Goal: Task Accomplishment & Management: Manage account settings

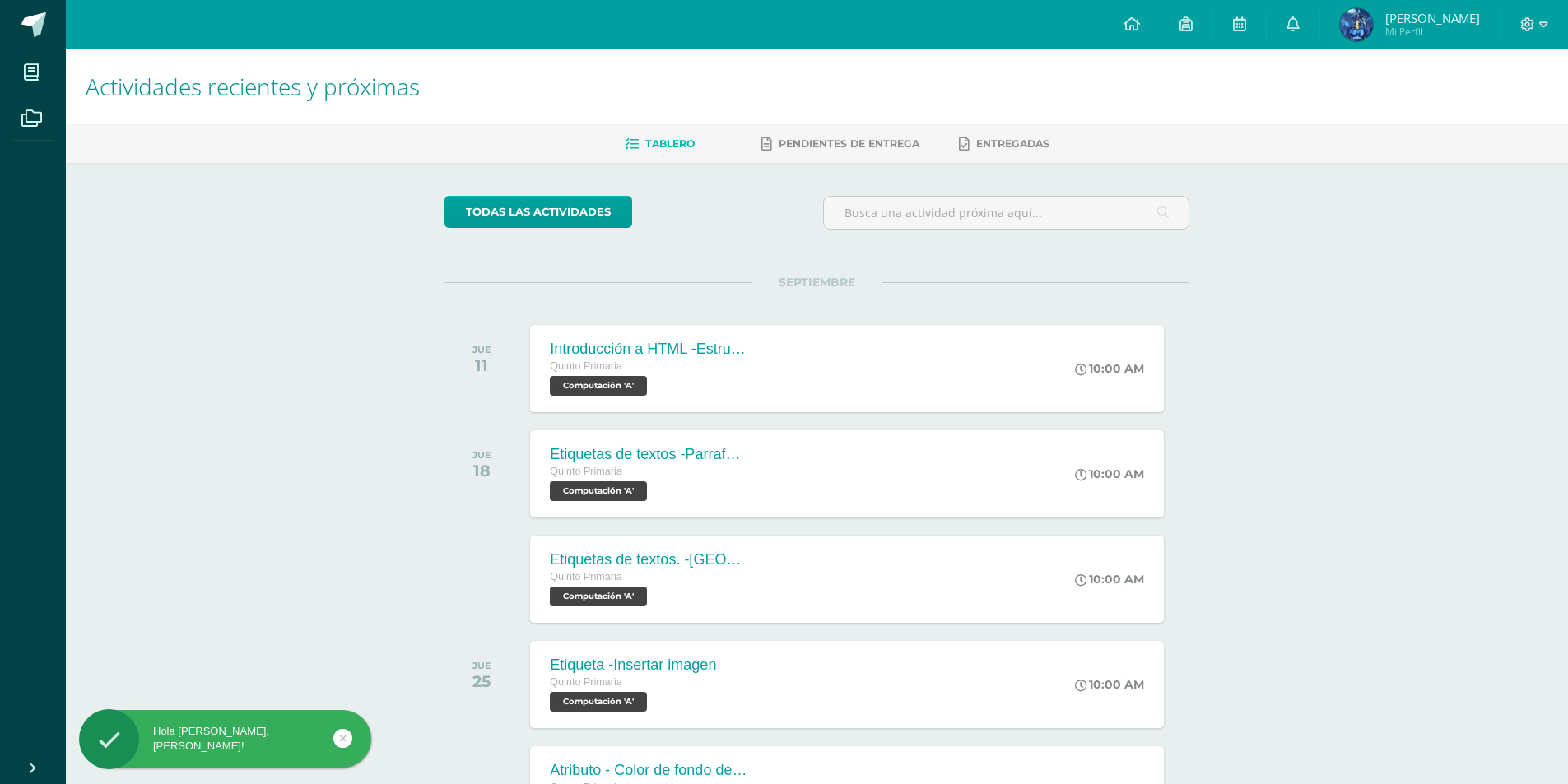
click at [333, 736] on div "Hola [PERSON_NAME], [PERSON_NAME]!" at bounding box center [225, 739] width 292 height 30
click at [354, 724] on div "Hola [PERSON_NAME], [PERSON_NAME]!" at bounding box center [251, 742] width 300 height 63
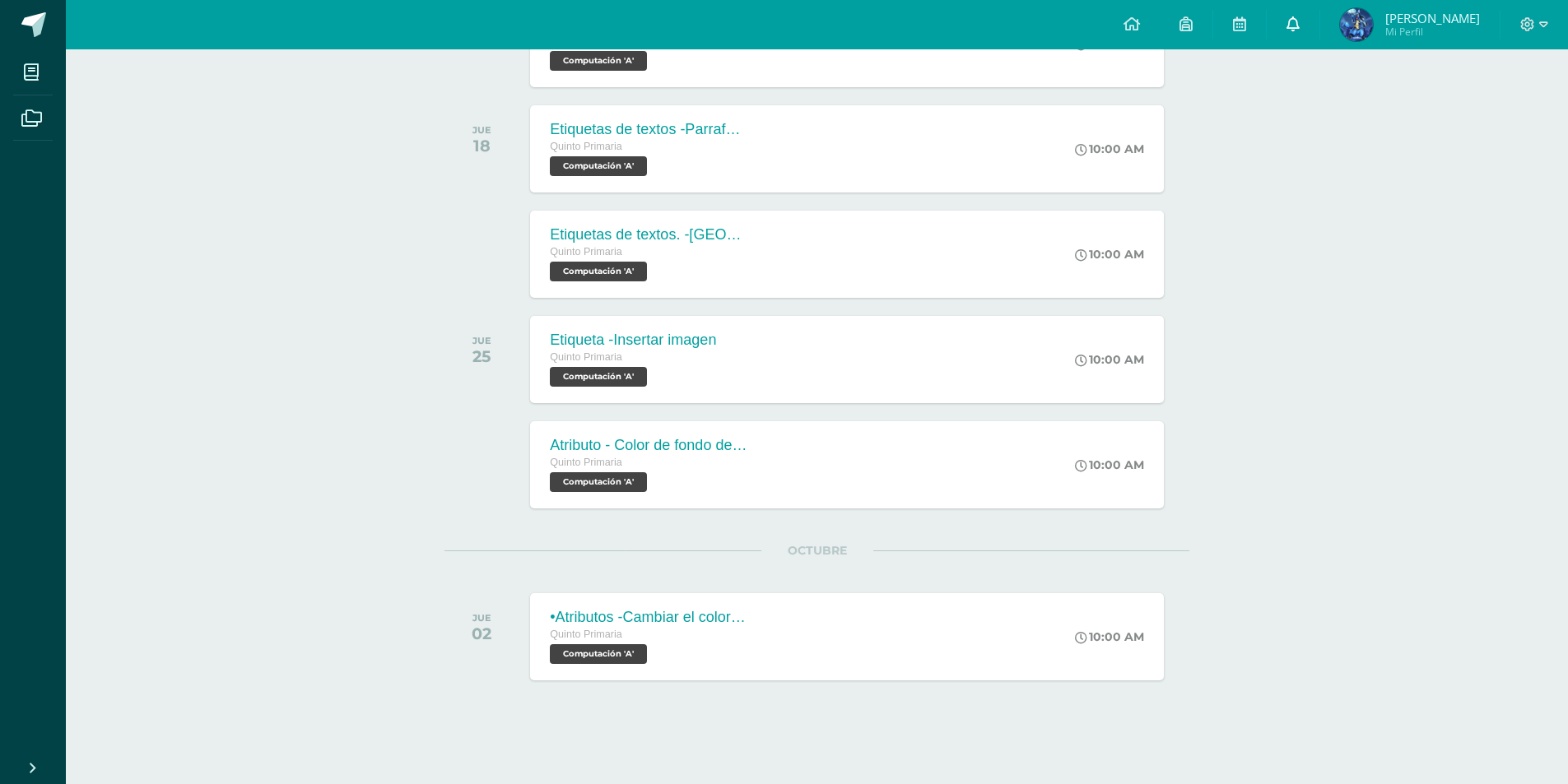
scroll to position [315, 0]
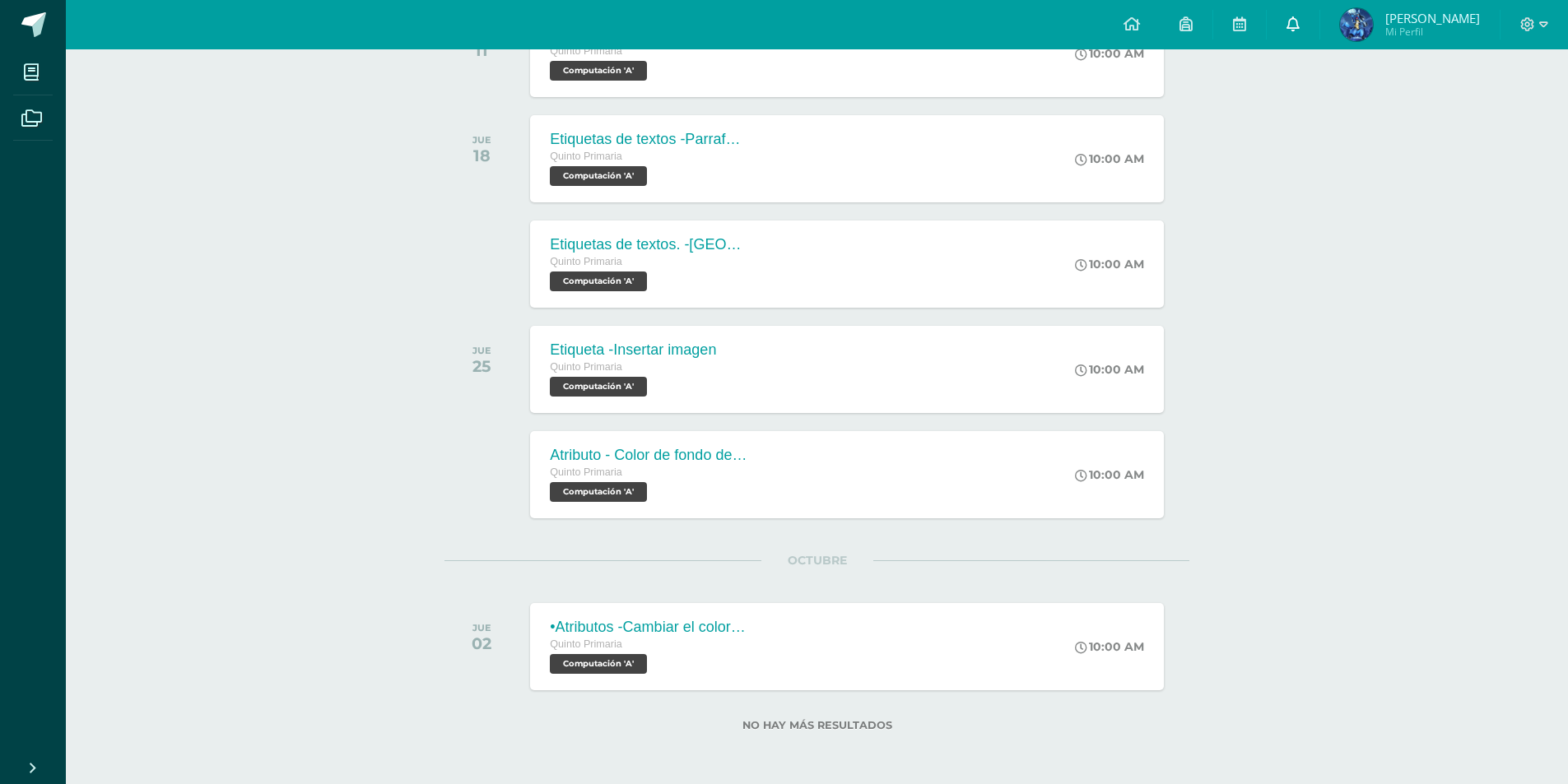
click at [1312, 31] on link at bounding box center [1293, 24] width 53 height 49
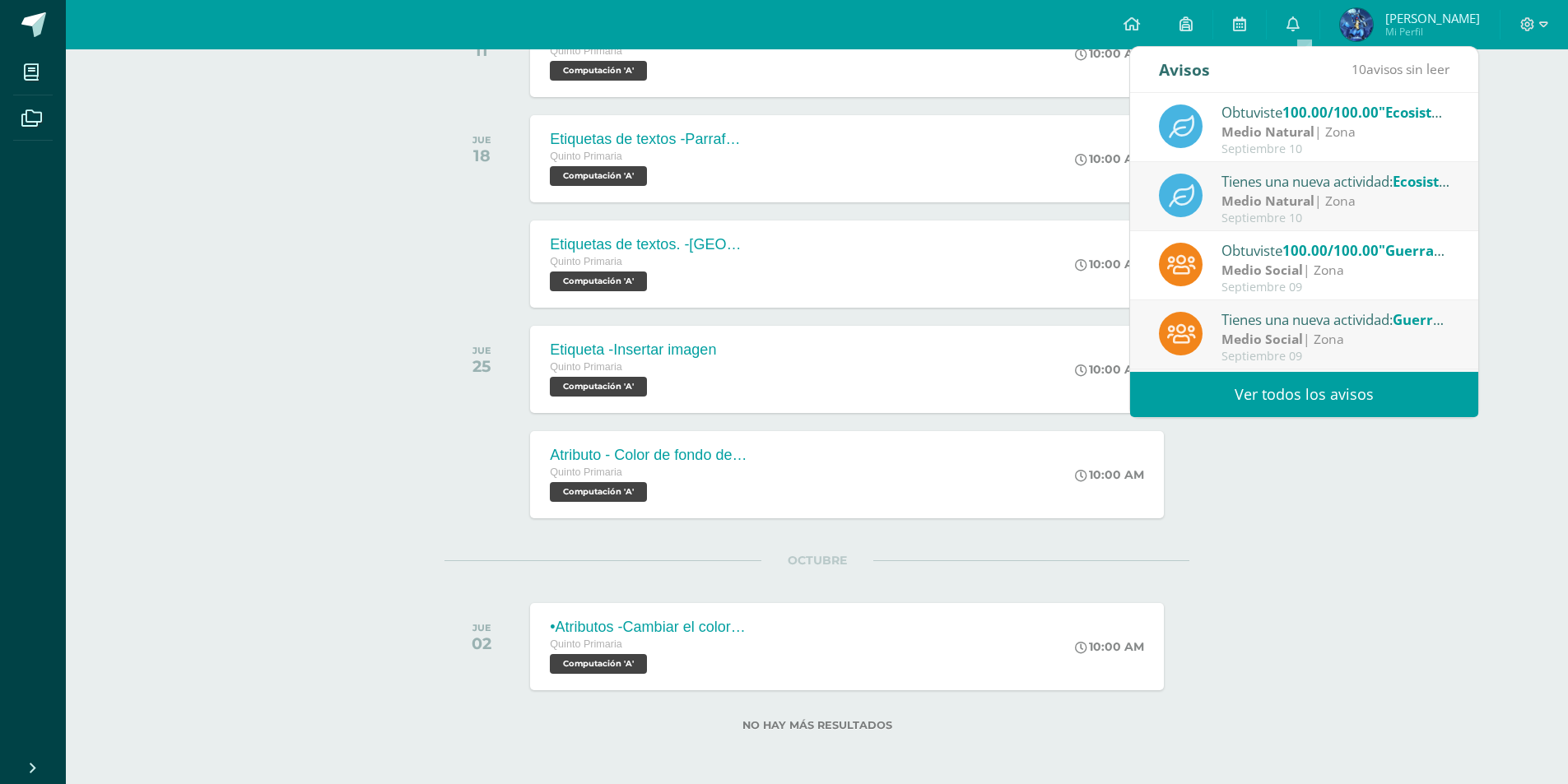
click at [1329, 132] on div "Medio Natural | Zona" at bounding box center [1335, 132] width 229 height 19
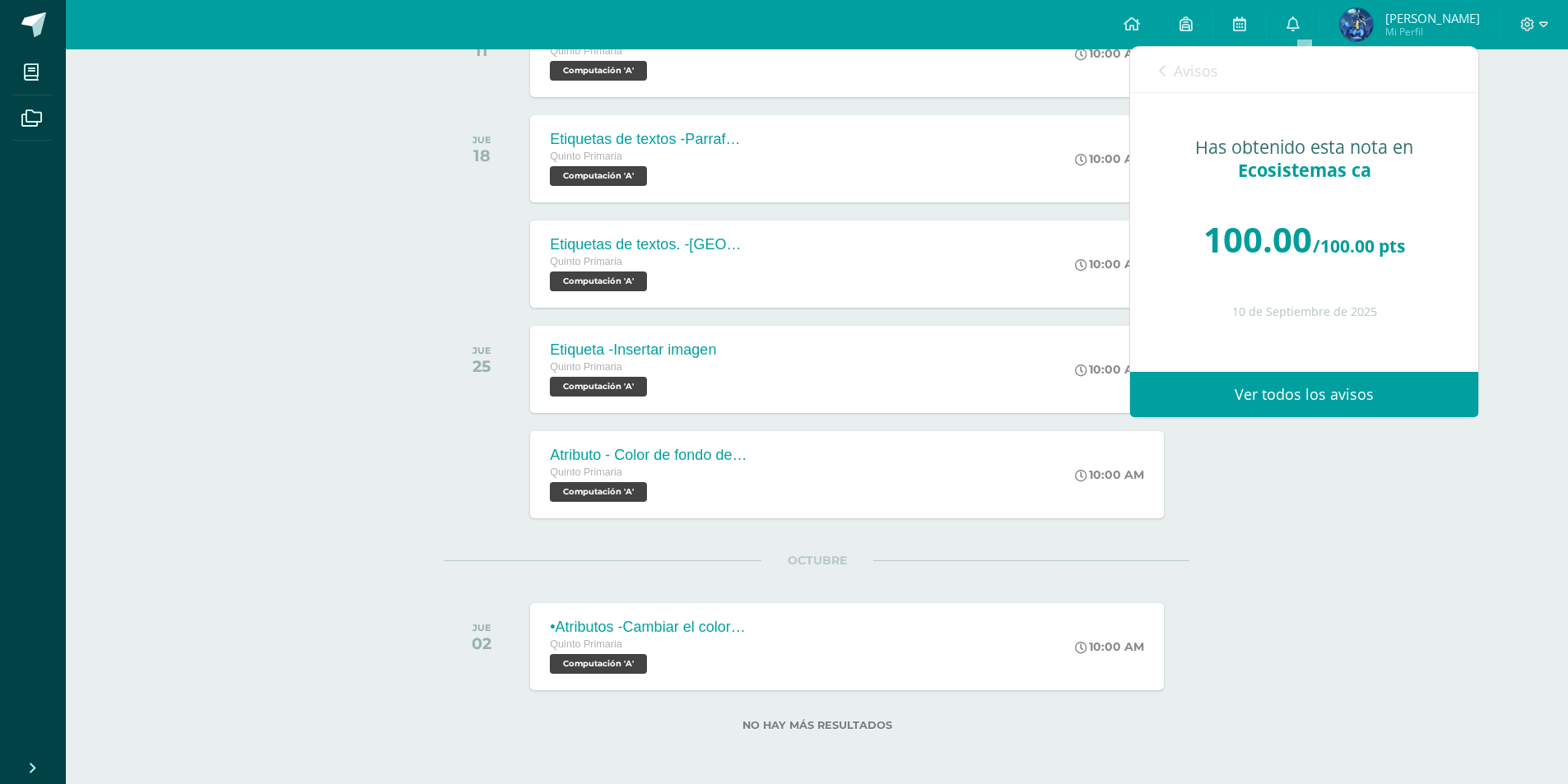
click at [1195, 75] on span "Avisos" at bounding box center [1195, 71] width 44 height 20
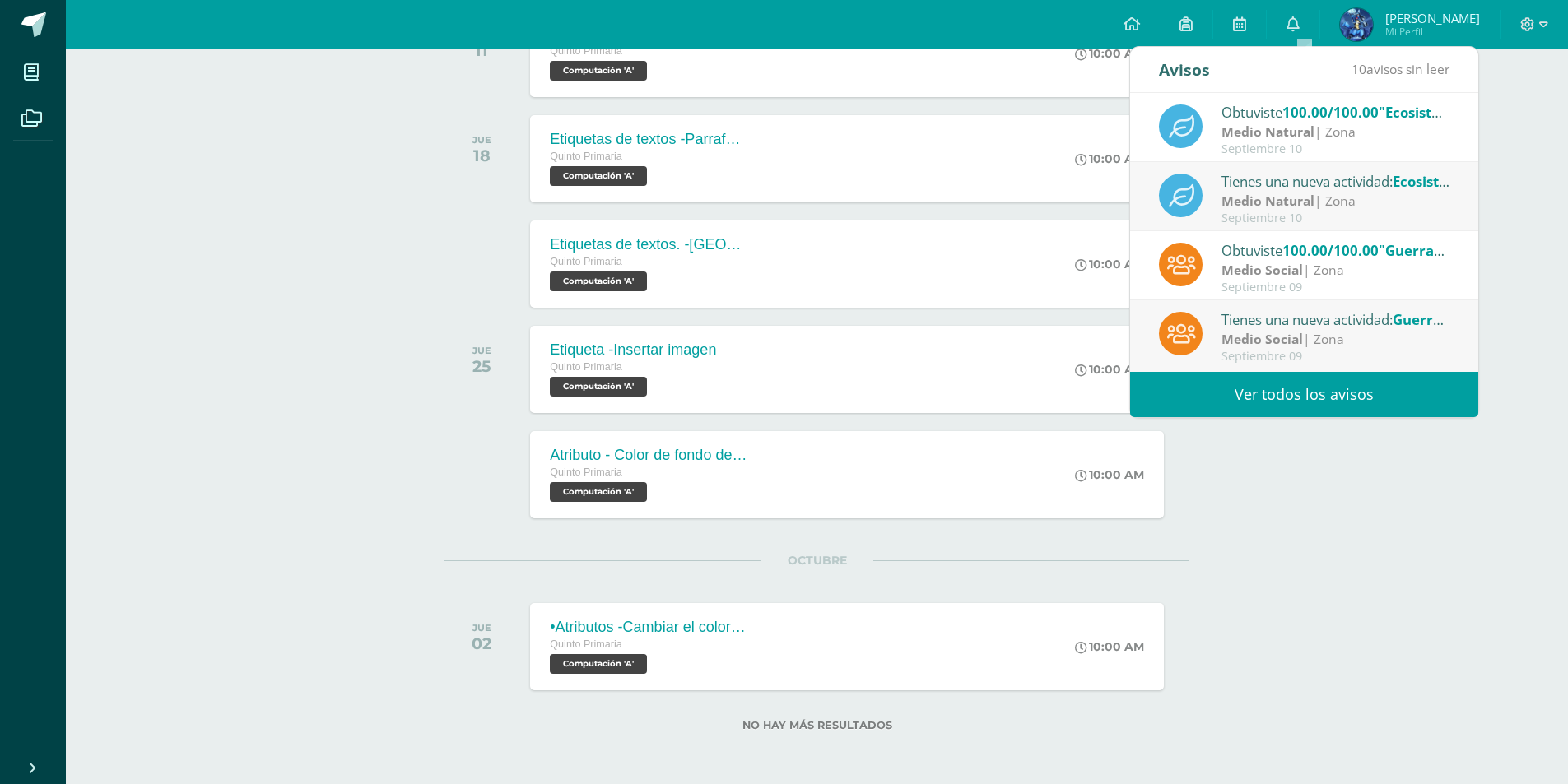
click at [1254, 404] on link "Ver todos los avisos" at bounding box center [1304, 395] width 348 height 45
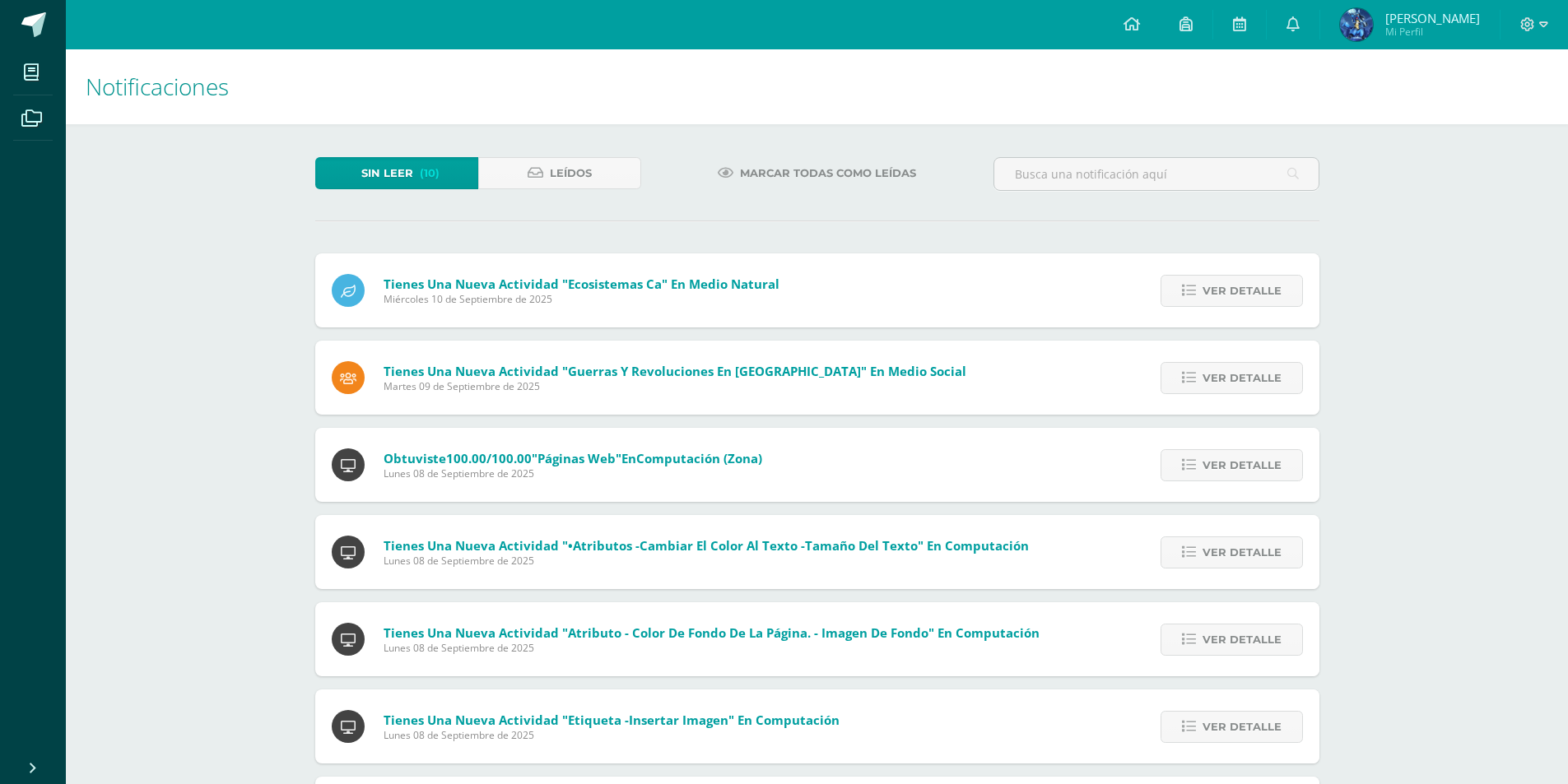
click at [775, 179] on span "Marcar todas como leídas" at bounding box center [827, 173] width 176 height 31
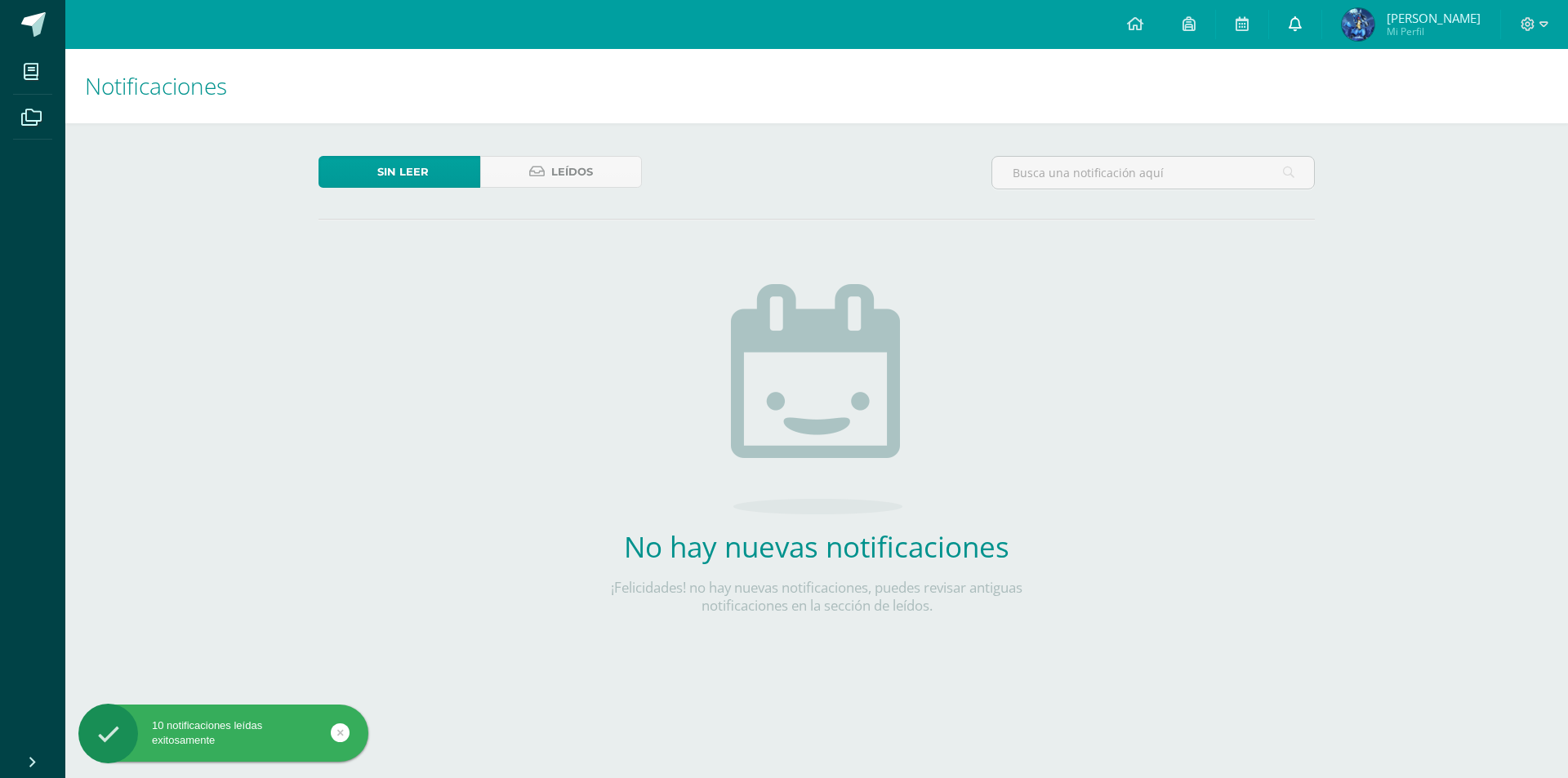
click at [1301, 7] on link at bounding box center [1294, 24] width 52 height 49
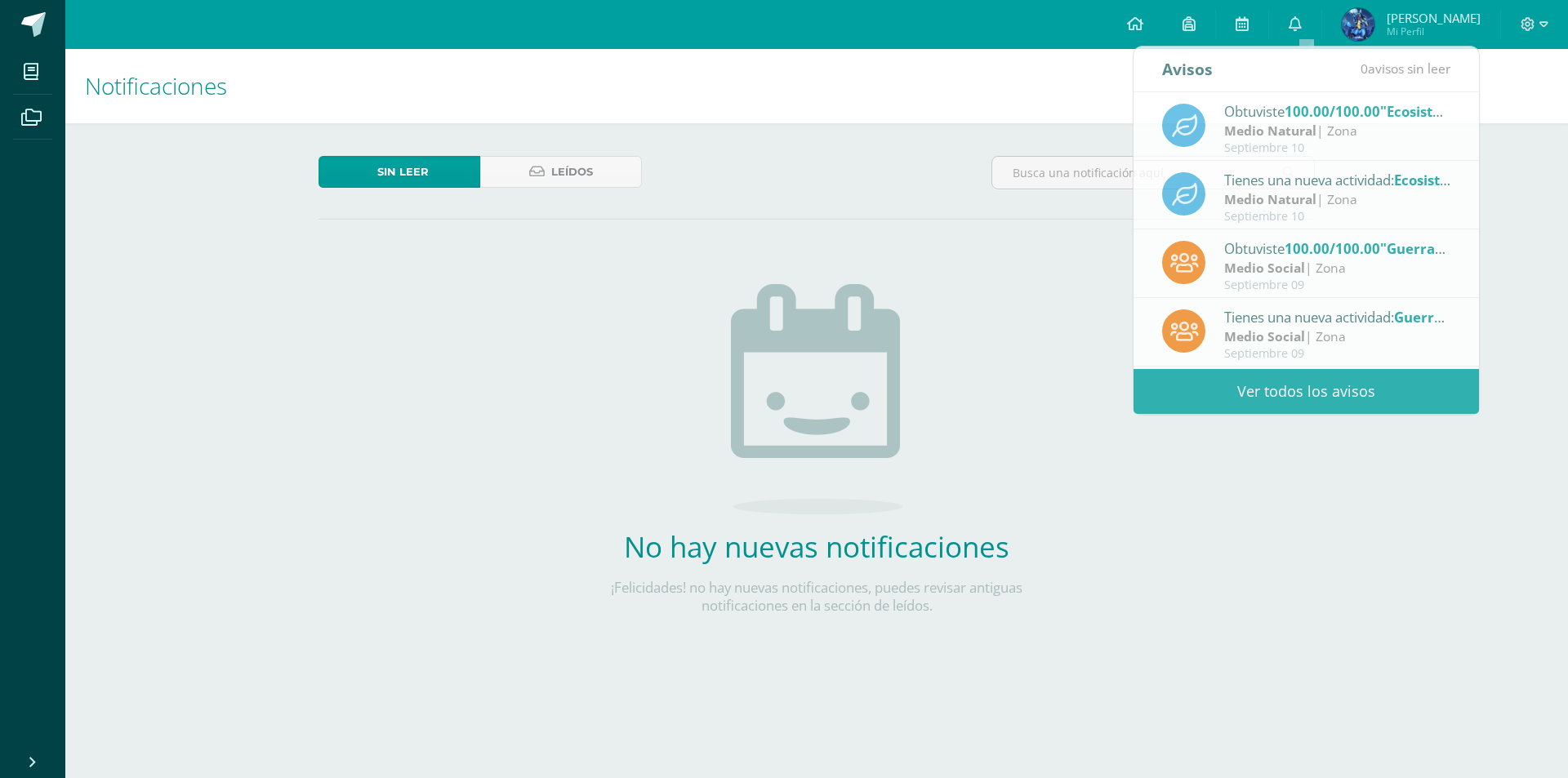
click at [1544, 154] on div "Notificaciones Sin leer Leídos No hay nuevas notificaciones ¡Felicidades! no ha…" at bounding box center [817, 374] width 1503 height 651
